Goal: Navigation & Orientation: Find specific page/section

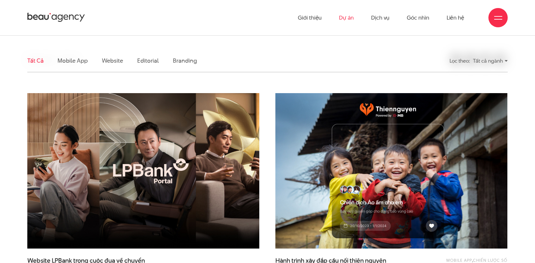
scroll to position [160, 0]
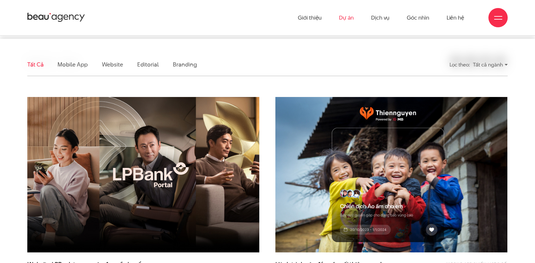
click at [459, 63] on div "Lọc theo:" at bounding box center [460, 64] width 20 height 11
click at [491, 64] on div "Tất cả ngành" at bounding box center [490, 64] width 35 height 11
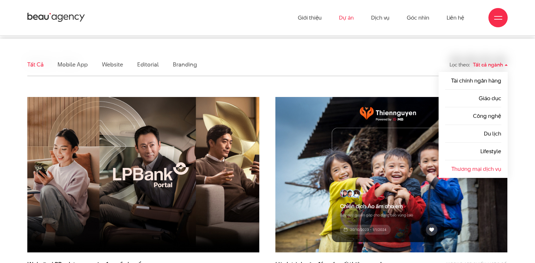
click at [472, 168] on link "Thương mại dịch vụ" at bounding box center [477, 169] width 50 height 8
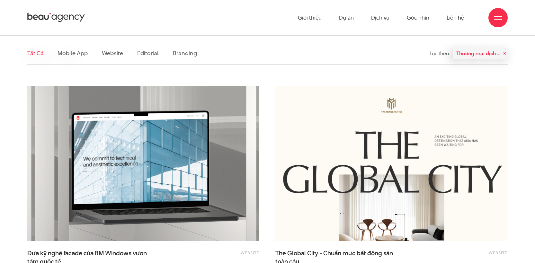
scroll to position [164, 0]
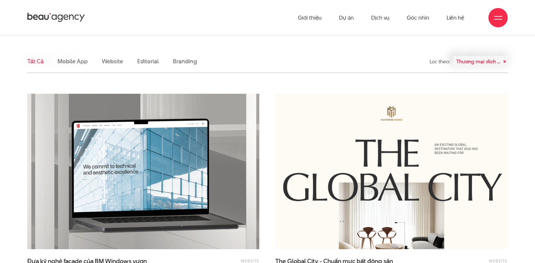
click at [471, 59] on div "Thương mại dịch vụ" at bounding box center [480, 61] width 55 height 11
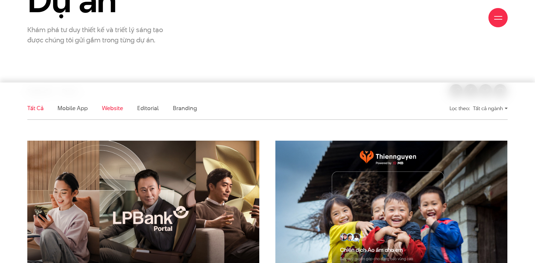
click at [108, 106] on link "Website" at bounding box center [112, 108] width 21 height 8
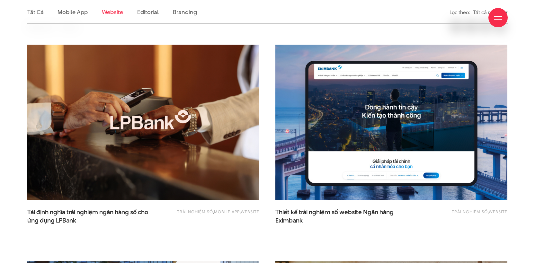
scroll to position [214, 0]
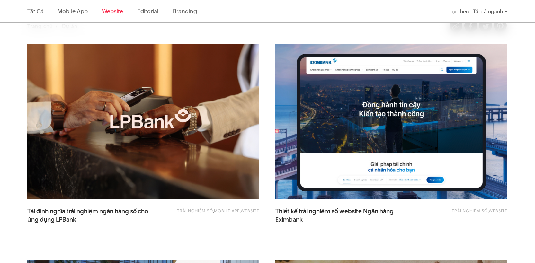
click at [362, 127] on img at bounding box center [391, 121] width 255 height 171
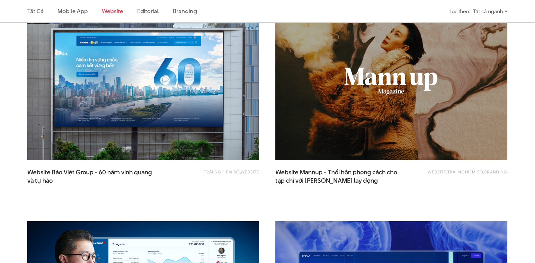
scroll to position [471, 0]
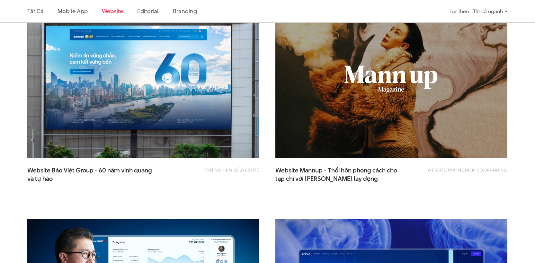
click at [211, 111] on img at bounding box center [143, 80] width 255 height 171
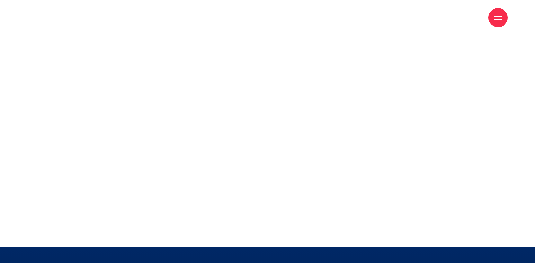
scroll to position [6258, 0]
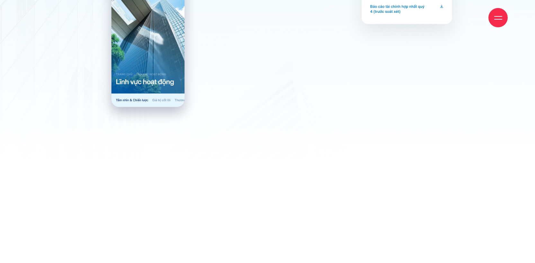
scroll to position [4222, 0]
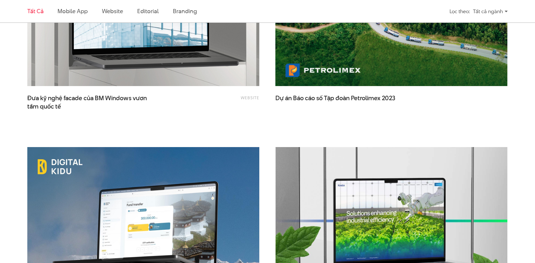
scroll to position [1359, 0]
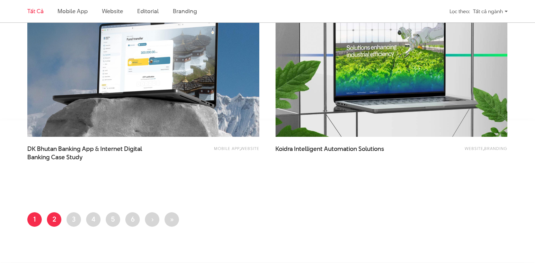
click at [56, 223] on link "Trang 2" at bounding box center [54, 219] width 14 height 14
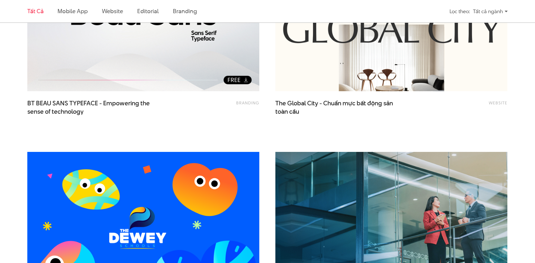
scroll to position [517, 0]
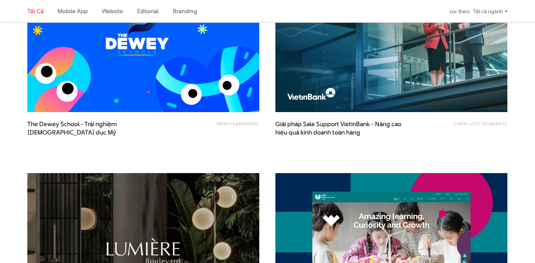
click at [224, 76] on img at bounding box center [143, 34] width 255 height 171
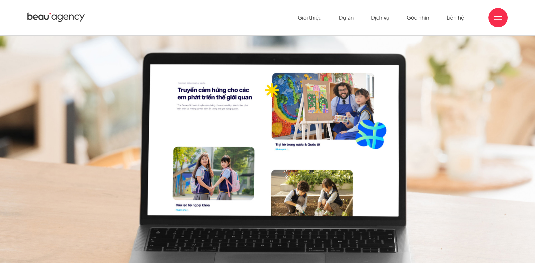
scroll to position [8970, 0]
